Goal: Find specific fact: Find specific fact

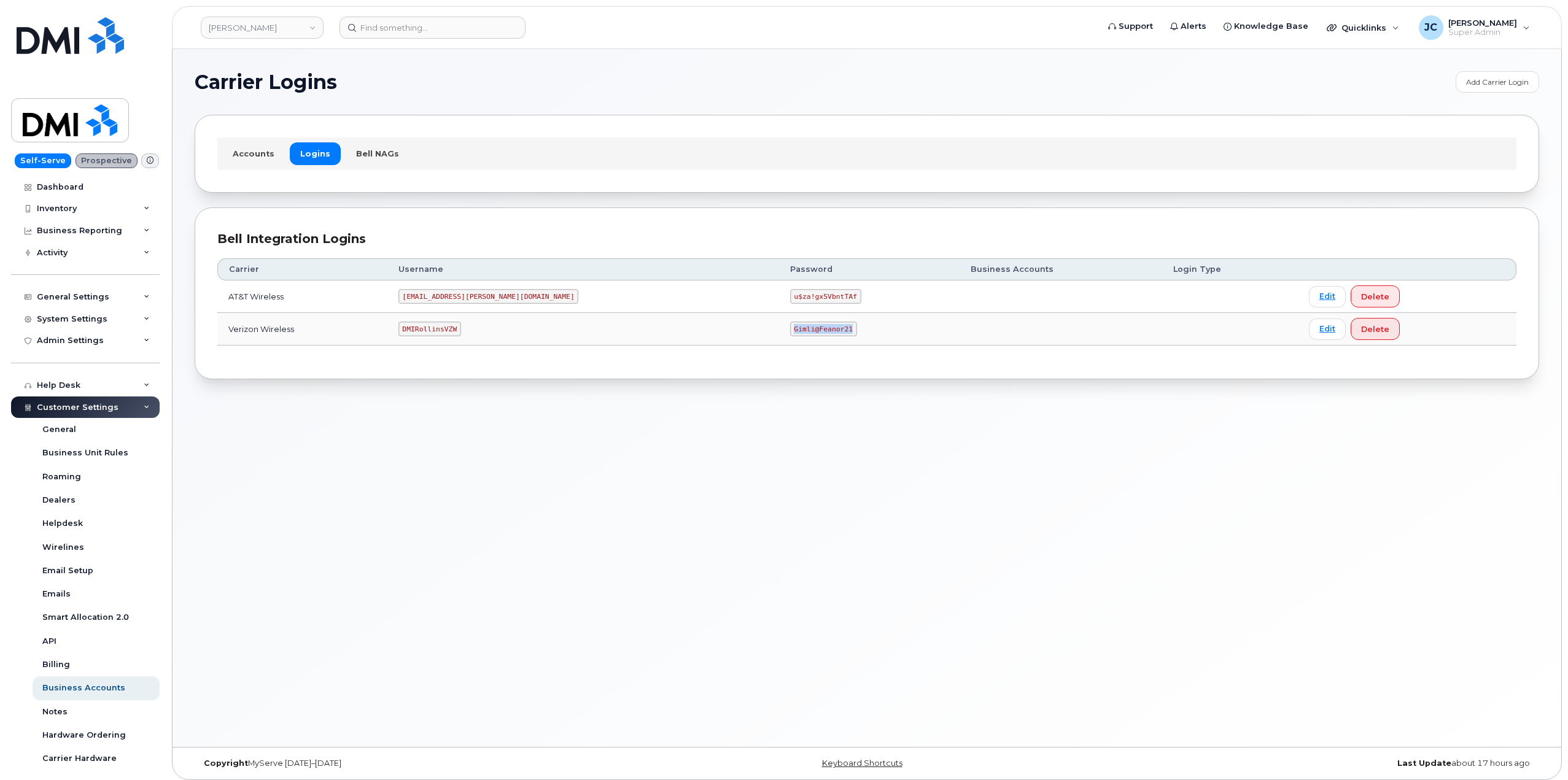
drag, startPoint x: 739, startPoint y: 331, endPoint x: 699, endPoint y: 332, distance: 40.0
click at [779, 325] on td "Gimli@Feanor21" at bounding box center [870, 329] width 180 height 33
copy code "Gimli@Feanor21"
click at [89, 45] on img at bounding box center [70, 36] width 108 height 37
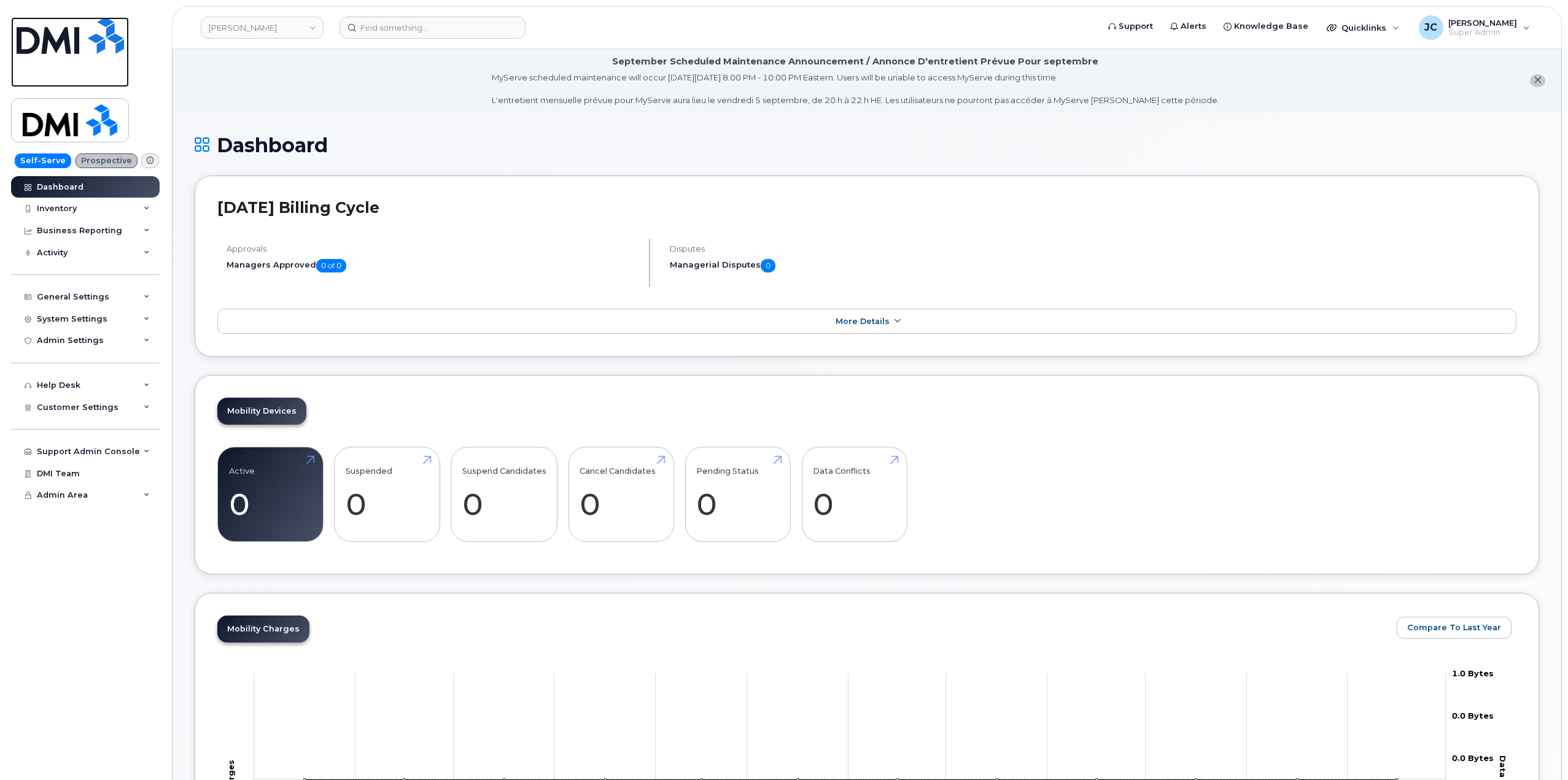
click at [64, 39] on img at bounding box center [70, 36] width 108 height 37
